Goal: Task Accomplishment & Management: Manage account settings

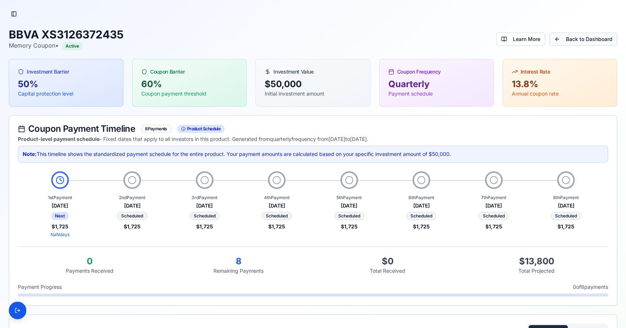
click at [570, 37] on link "Back to Dashboard" at bounding box center [584, 39] width 68 height 13
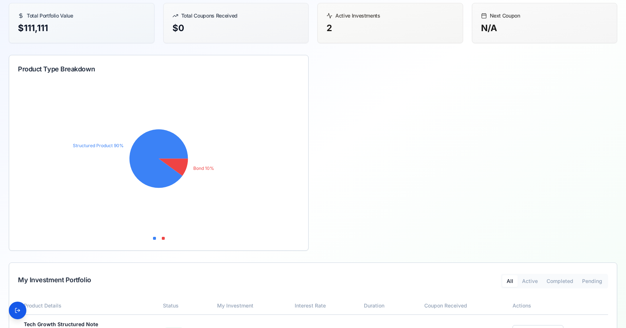
scroll to position [146, 0]
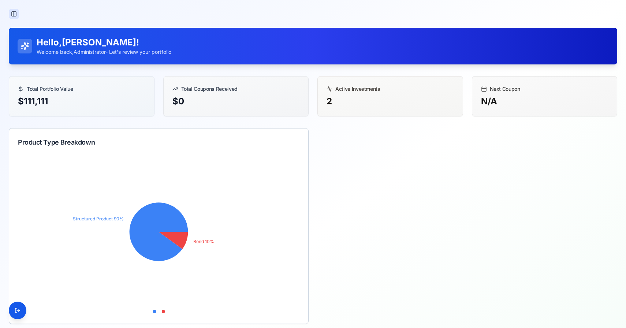
click at [15, 10] on button "Toggle Sidebar" at bounding box center [14, 14] width 10 height 10
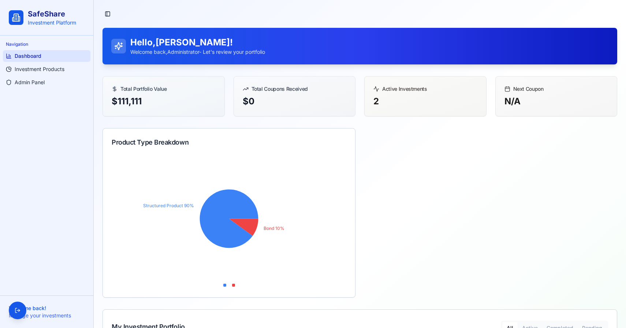
click at [31, 75] on ul "Dashboard Investment Products Admin Panel" at bounding box center [46, 69] width 87 height 38
click at [31, 77] on link "Admin Panel" at bounding box center [46, 83] width 87 height 12
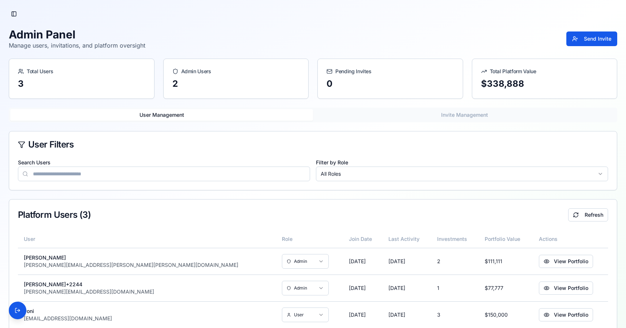
scroll to position [18, 0]
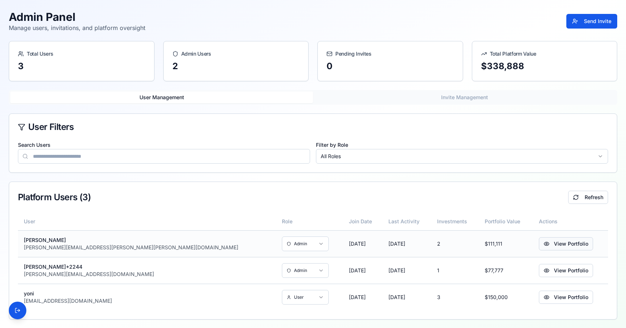
click at [552, 242] on button "View Portfolio" at bounding box center [566, 243] width 54 height 13
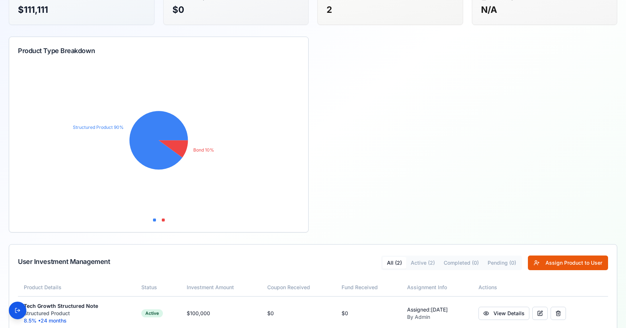
scroll to position [161, 0]
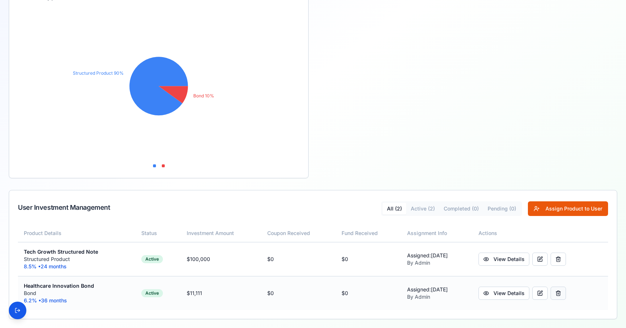
click at [563, 297] on button "button" at bounding box center [558, 293] width 15 height 13
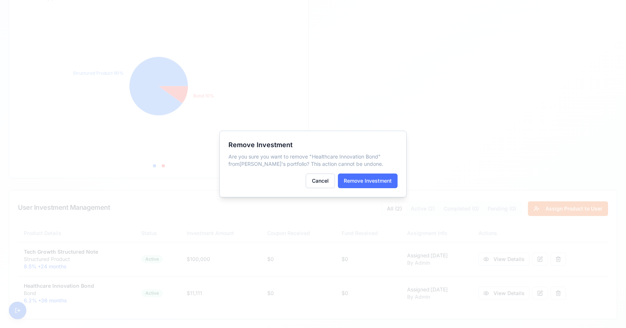
click at [384, 184] on button "Remove Investment" at bounding box center [368, 181] width 60 height 15
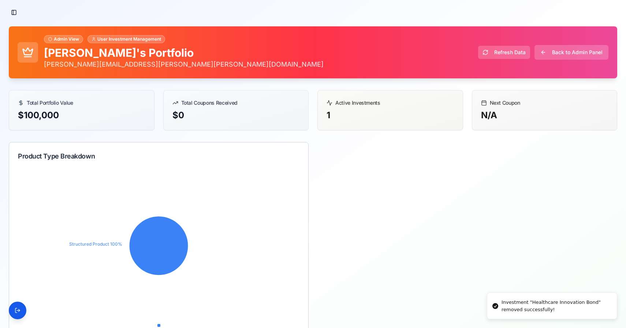
scroll to position [0, 0]
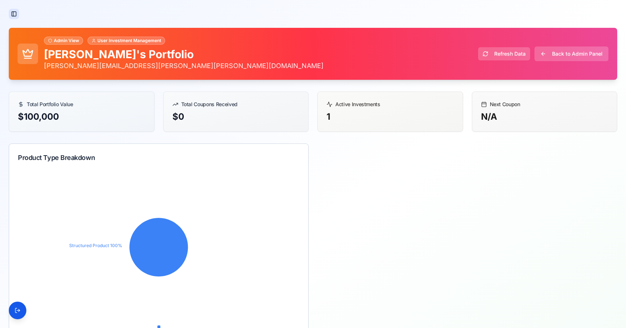
click at [12, 14] on button "Toggle Sidebar" at bounding box center [14, 14] width 10 height 10
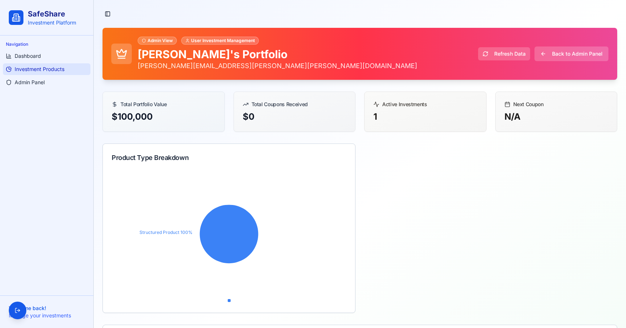
click at [34, 68] on span "Investment Products" at bounding box center [40, 69] width 50 height 7
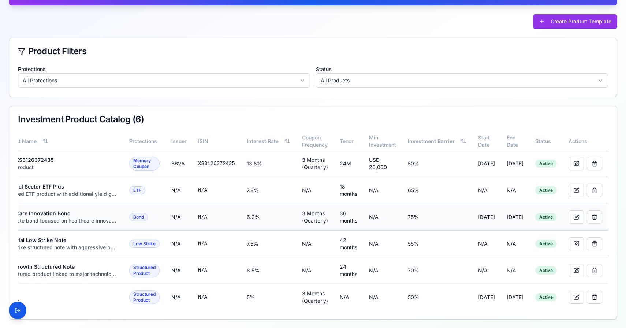
scroll to position [0, 42]
click at [593, 211] on button "button" at bounding box center [594, 217] width 15 height 13
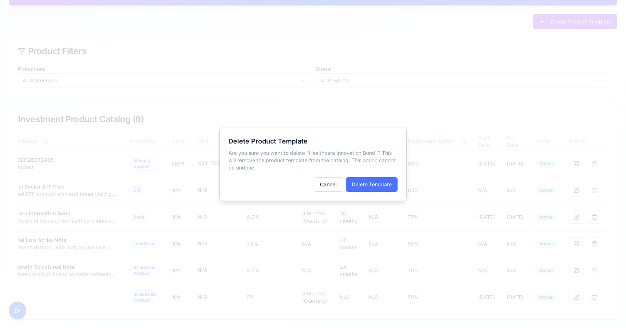
click at [387, 183] on button "Delete Template" at bounding box center [372, 184] width 52 height 15
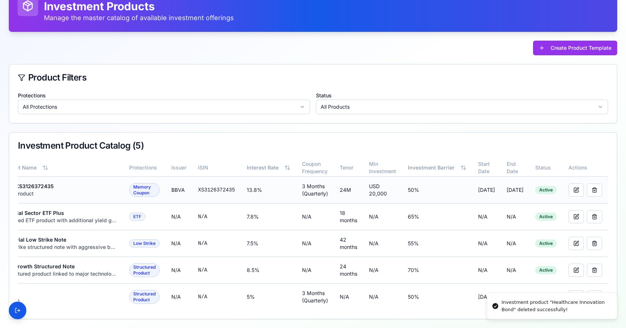
scroll to position [48, 0]
click at [597, 213] on button "button" at bounding box center [594, 217] width 15 height 13
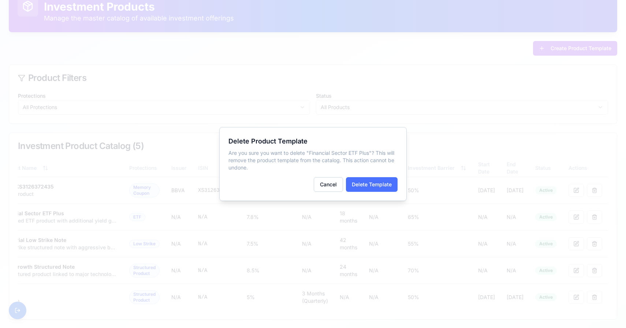
click at [375, 183] on button "Delete Template" at bounding box center [372, 184] width 52 height 15
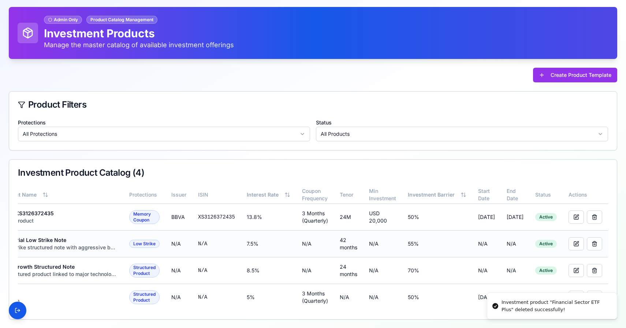
scroll to position [0, 0]
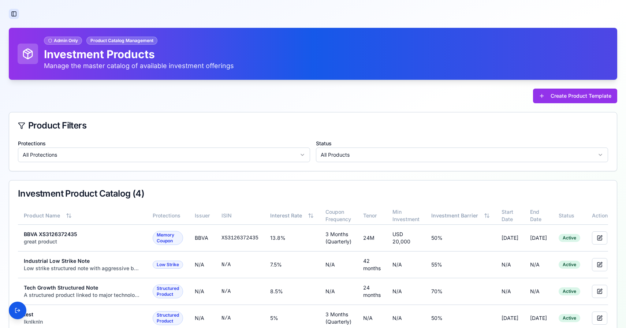
click at [12, 15] on button "Toggle Sidebar" at bounding box center [14, 14] width 10 height 10
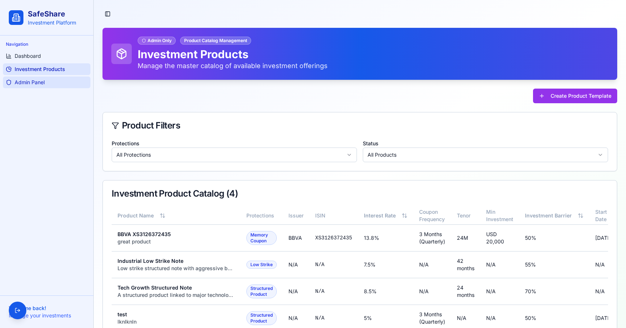
click at [36, 78] on link "Admin Panel" at bounding box center [46, 83] width 87 height 12
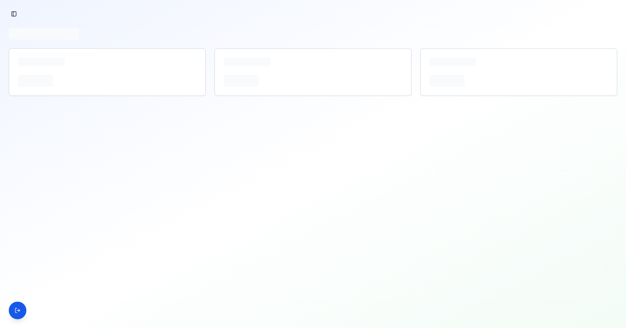
scroll to position [18, 0]
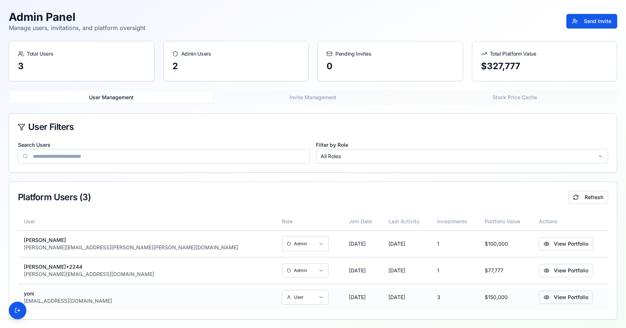
click at [539, 297] on button "View Portfolio" at bounding box center [566, 297] width 54 height 13
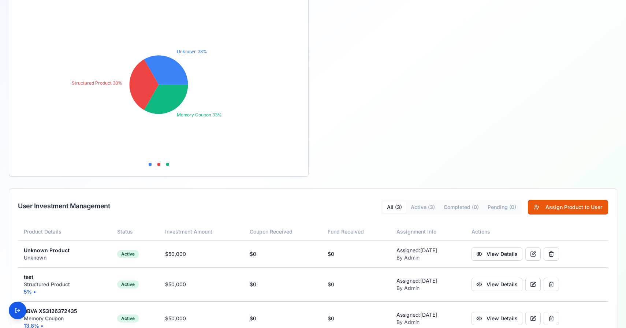
scroll to position [188, 0]
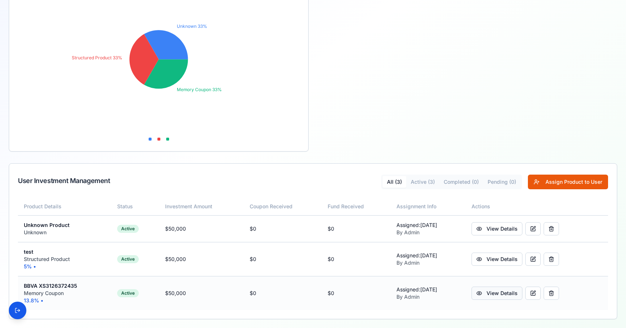
click at [517, 292] on link "View Details" at bounding box center [497, 293] width 51 height 13
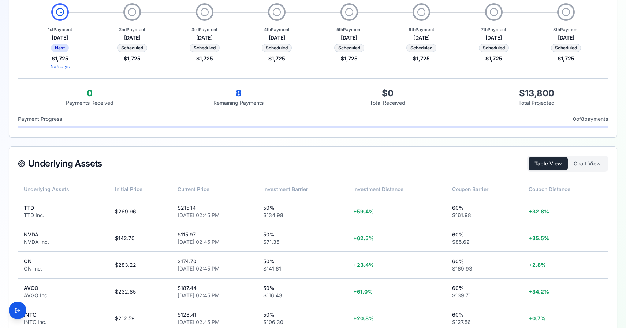
scroll to position [189, 0]
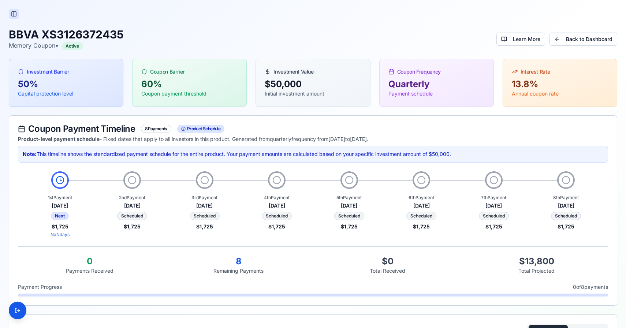
click at [16, 15] on button "Toggle Sidebar" at bounding box center [14, 14] width 10 height 10
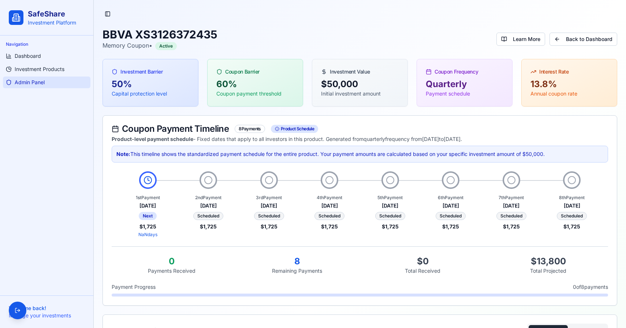
click at [35, 82] on span "Admin Panel" at bounding box center [30, 82] width 30 height 7
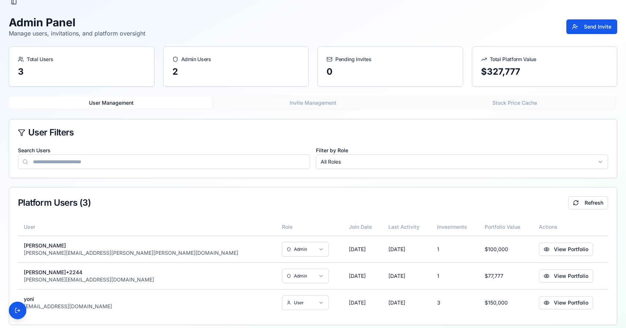
scroll to position [18, 0]
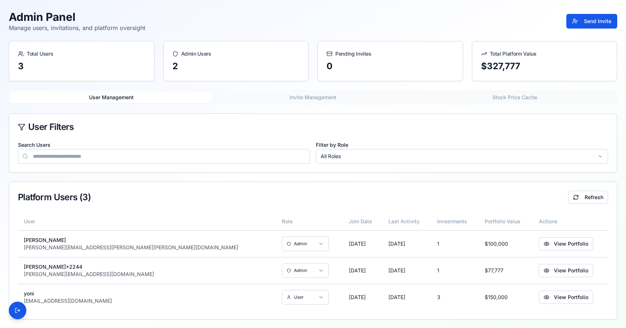
click at [461, 160] on html "SafeShare Investment Platform Navigation Dashboard Investment Products Admin Pa…" at bounding box center [313, 155] width 626 height 346
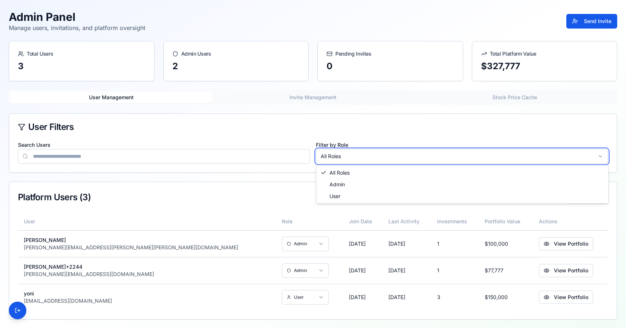
click at [461, 160] on html "SafeShare Investment Platform Navigation Dashboard Investment Products Admin Pa…" at bounding box center [313, 155] width 626 height 346
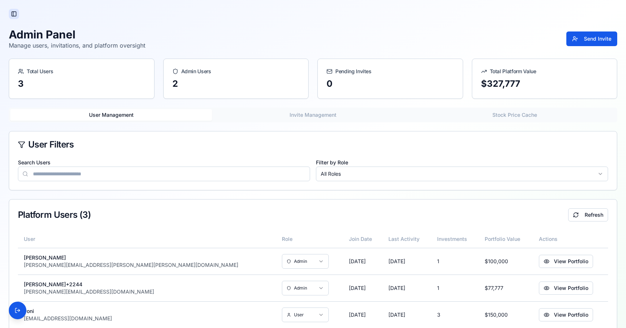
click at [14, 12] on button "Toggle Sidebar" at bounding box center [14, 14] width 10 height 10
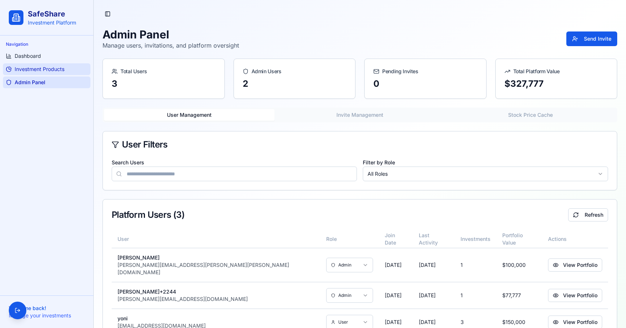
click at [25, 70] on span "Investment Products" at bounding box center [40, 69] width 50 height 7
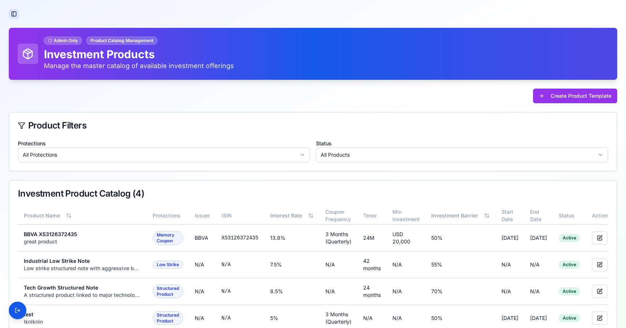
click at [17, 16] on button "Toggle Sidebar" at bounding box center [14, 14] width 10 height 10
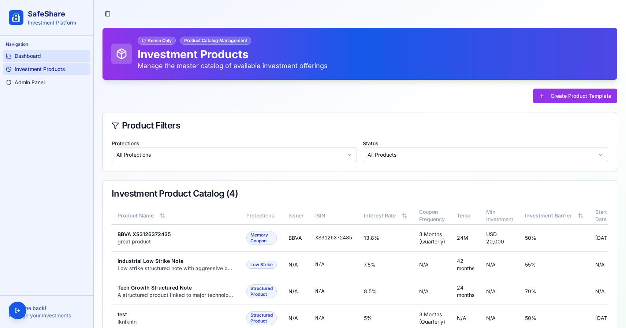
click at [40, 58] on span "Dashboard" at bounding box center [28, 55] width 26 height 7
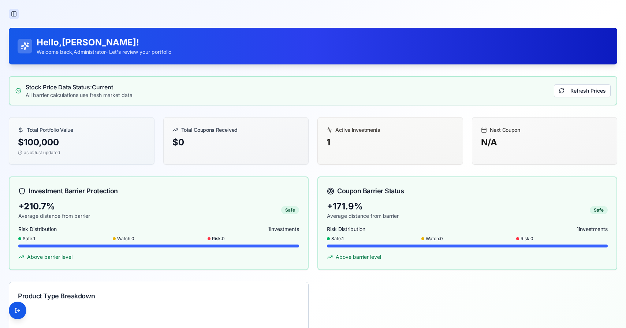
click at [15, 12] on button "Toggle Sidebar" at bounding box center [14, 14] width 10 height 10
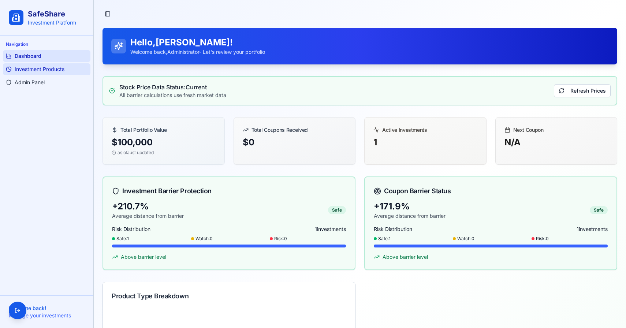
click at [33, 70] on span "Investment Products" at bounding box center [40, 69] width 50 height 7
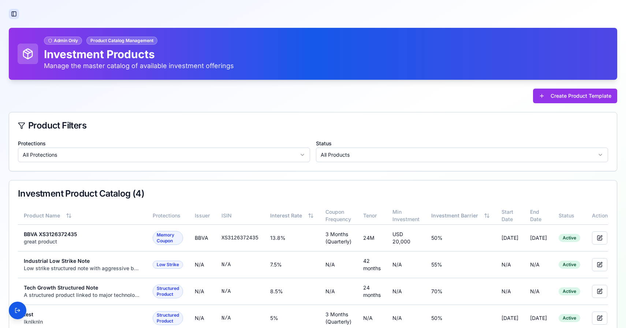
click at [16, 9] on button "Toggle Sidebar" at bounding box center [14, 14] width 10 height 10
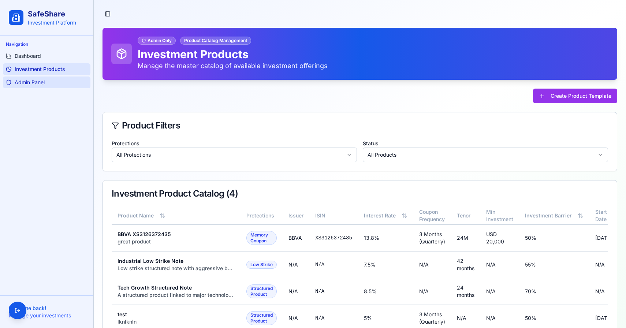
click at [31, 83] on span "Admin Panel" at bounding box center [30, 82] width 30 height 7
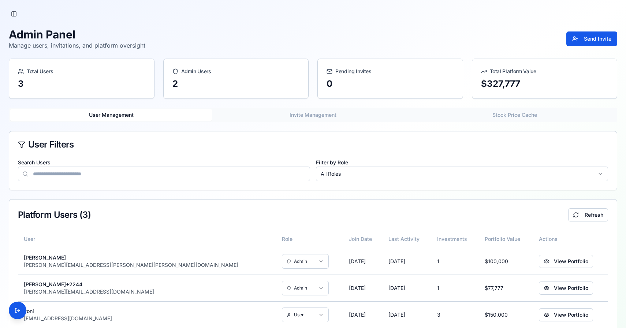
scroll to position [18, 0]
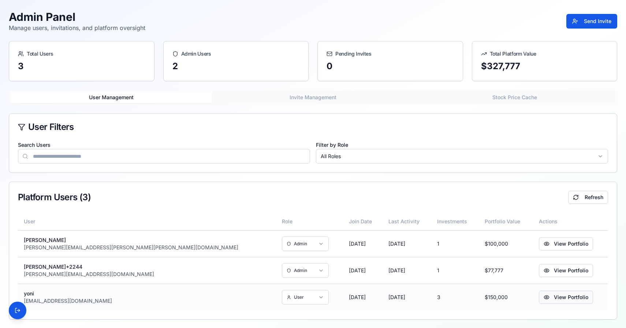
click at [539, 301] on button "View Portfolio" at bounding box center [566, 297] width 54 height 13
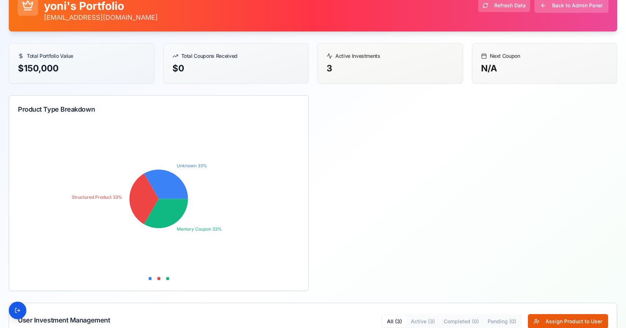
scroll to position [188, 0]
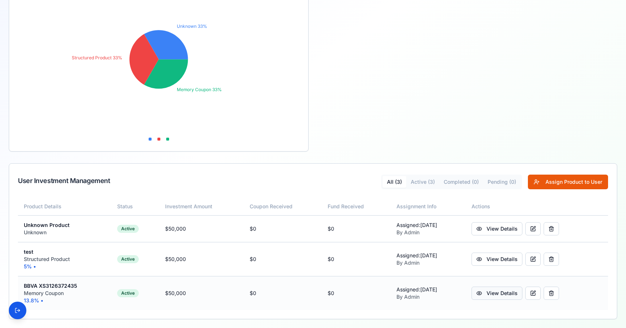
click at [491, 295] on link "View Details" at bounding box center [497, 293] width 51 height 13
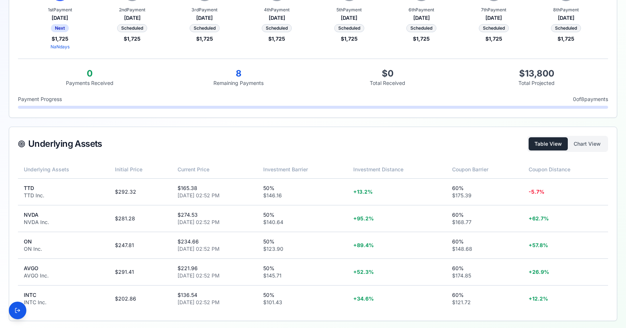
scroll to position [17, 0]
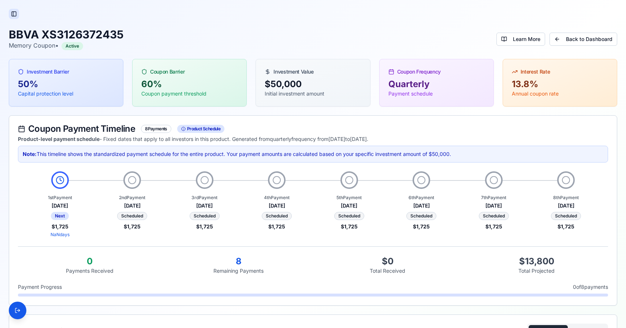
click at [15, 12] on button "Toggle Sidebar" at bounding box center [14, 14] width 10 height 10
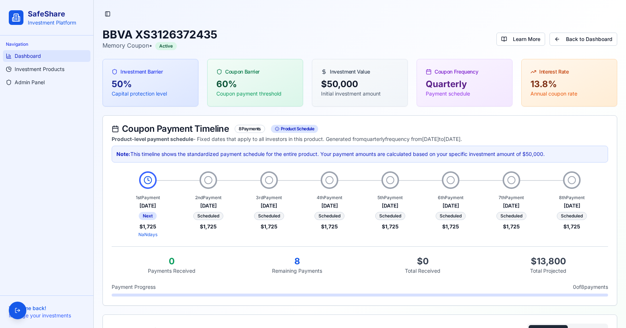
click at [33, 55] on span "Dashboard" at bounding box center [28, 55] width 26 height 7
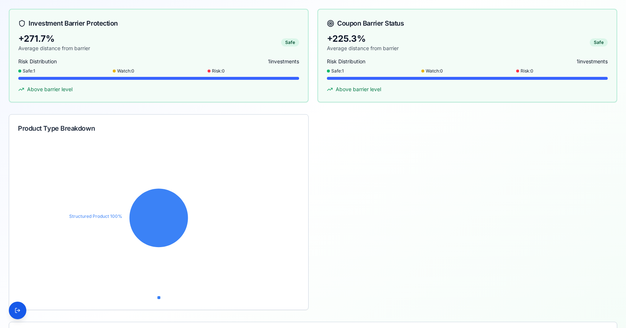
scroll to position [265, 0]
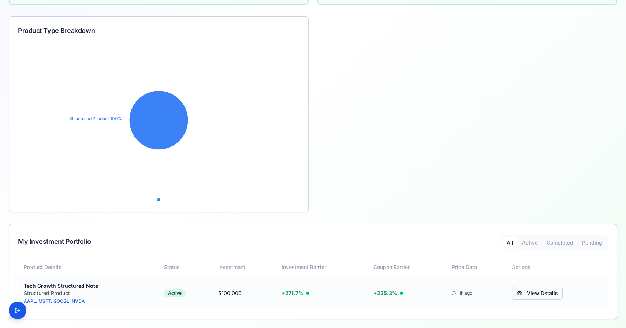
click at [528, 297] on link "View Details" at bounding box center [537, 293] width 51 height 13
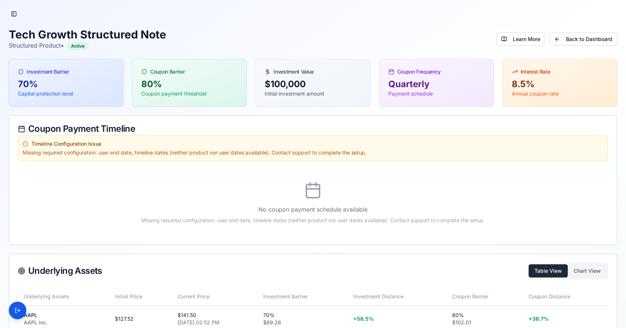
scroll to position [102, 0]
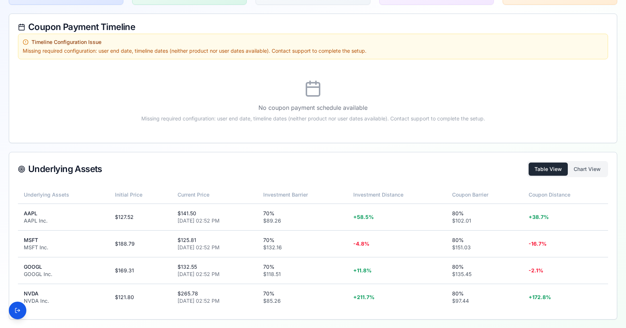
click at [577, 160] on div "Underlying Assets Table View Chart View" at bounding box center [313, 169] width 608 height 34
click at [577, 167] on button "Chart View" at bounding box center [587, 169] width 39 height 13
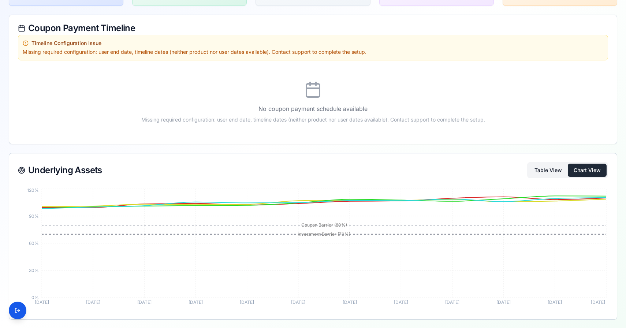
click at [551, 165] on button "Table View" at bounding box center [548, 170] width 39 height 13
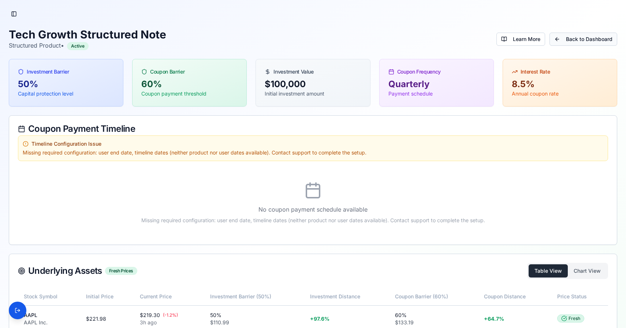
click at [570, 37] on link "Back to Dashboard" at bounding box center [584, 39] width 68 height 13
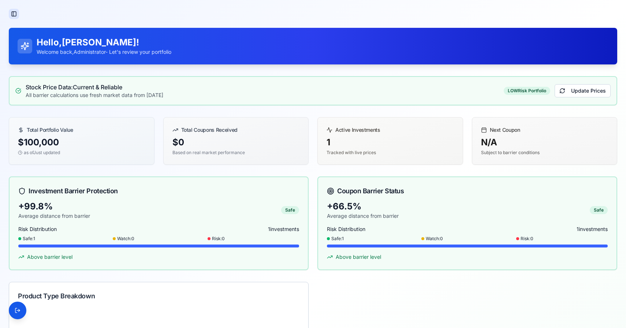
click at [12, 15] on button "Toggle Sidebar" at bounding box center [14, 14] width 10 height 10
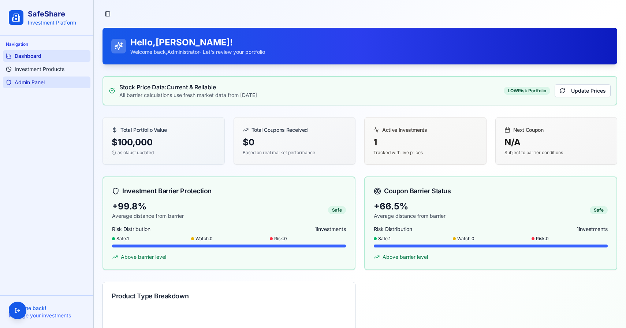
click at [25, 83] on span "Admin Panel" at bounding box center [30, 82] width 30 height 7
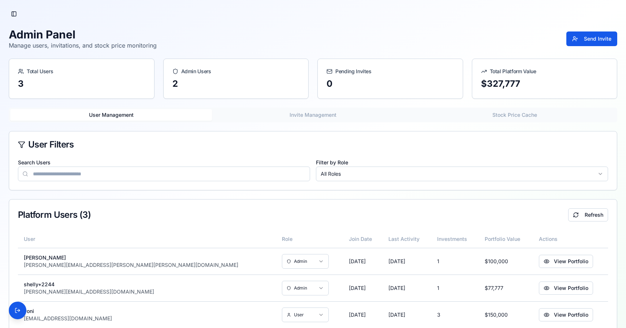
scroll to position [18, 0]
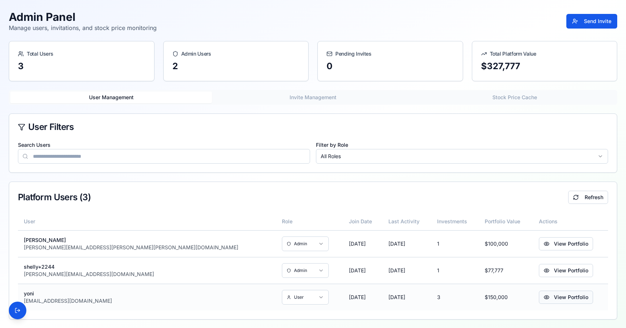
click at [539, 295] on button "View Portfolio" at bounding box center [566, 297] width 54 height 13
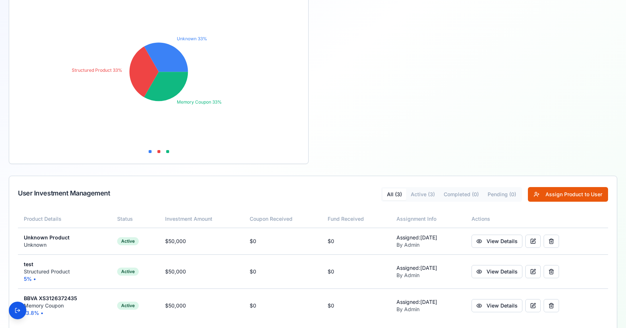
scroll to position [188, 0]
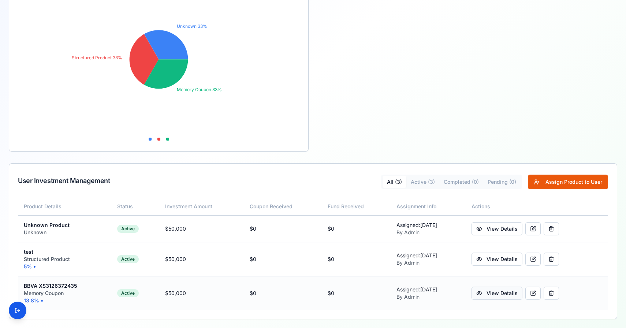
click at [494, 294] on link "View Details" at bounding box center [497, 293] width 51 height 13
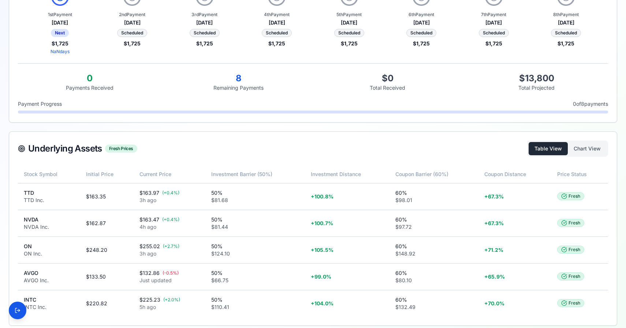
scroll to position [189, 0]
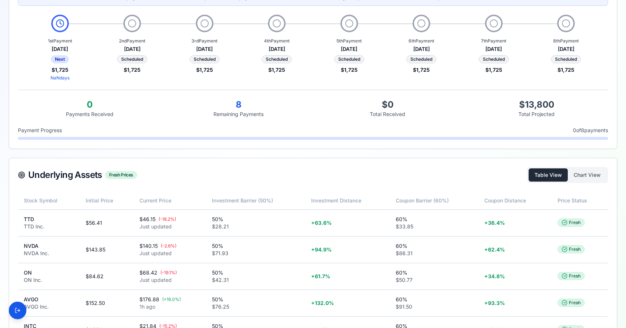
scroll to position [189, 0]
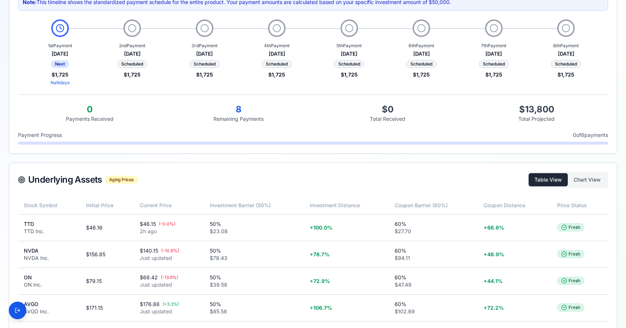
scroll to position [189, 0]
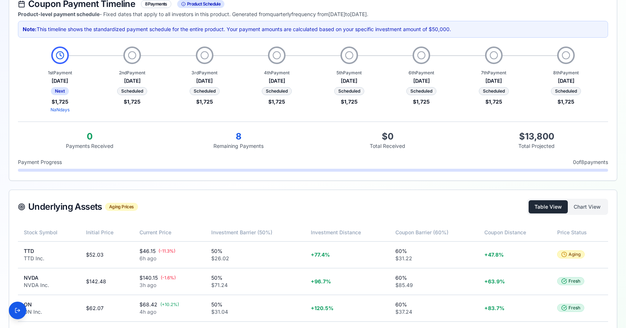
scroll to position [189, 0]
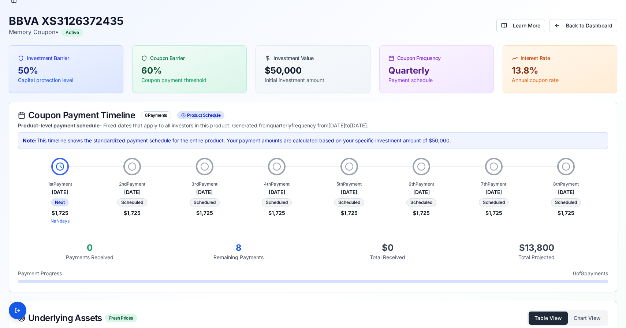
scroll to position [189, 0]
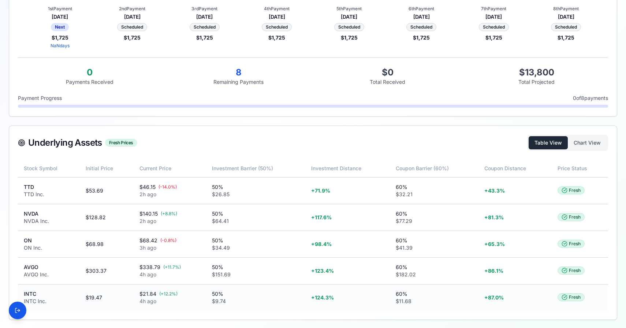
click at [29, 294] on div "INTC" at bounding box center [49, 293] width 50 height 7
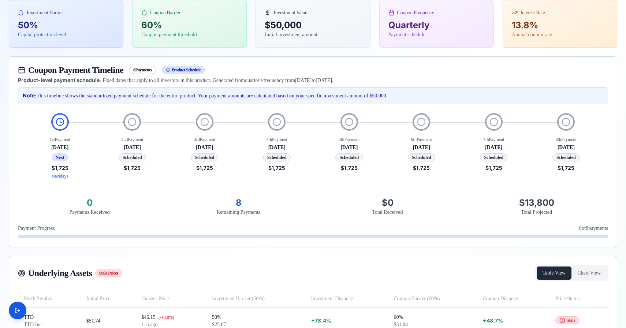
scroll to position [189, 0]
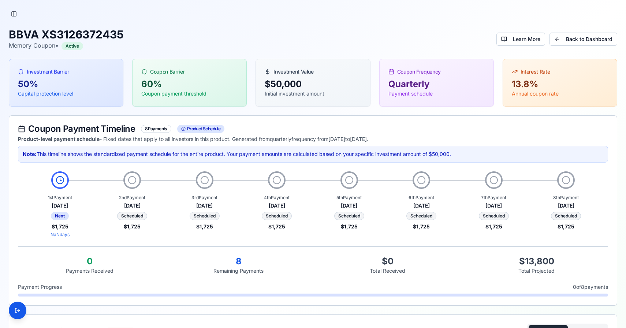
scroll to position [189, 0]
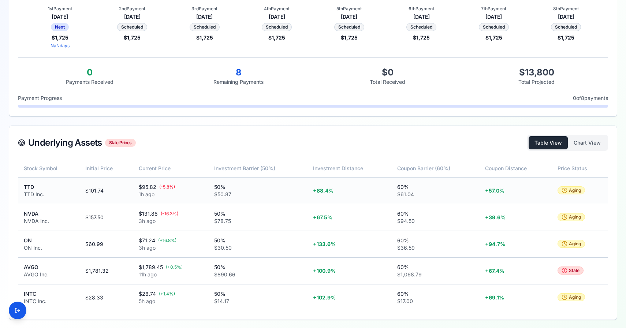
click at [566, 188] on icon at bounding box center [565, 190] width 6 height 6
